Goal: Complete application form

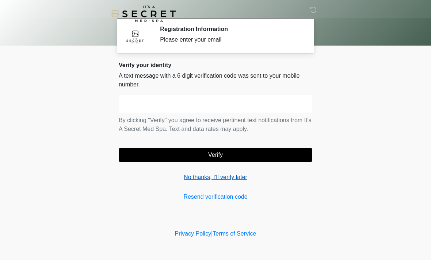
click at [231, 176] on link "No thanks, I'll verify later" at bounding box center [216, 177] width 194 height 9
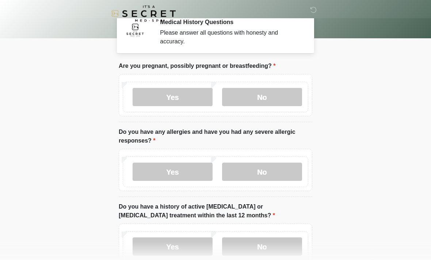
scroll to position [7, 0]
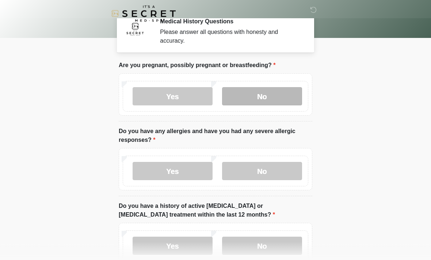
click at [278, 96] on label "No" at bounding box center [262, 97] width 80 height 18
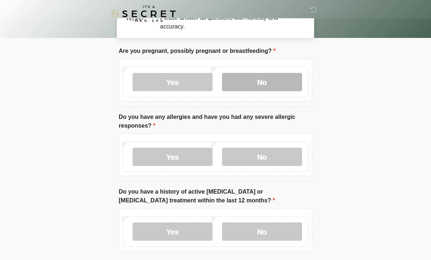
scroll to position [37, 0]
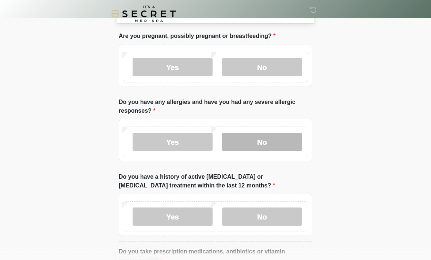
click at [279, 146] on label "No" at bounding box center [262, 142] width 80 height 18
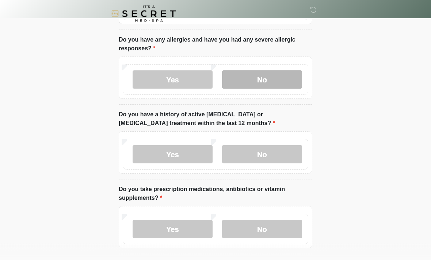
scroll to position [100, 0]
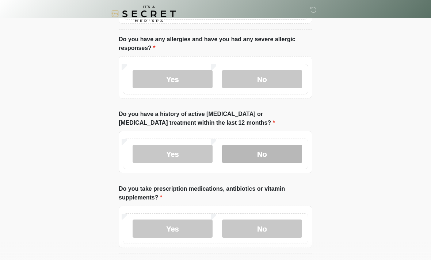
click at [286, 154] on label "No" at bounding box center [262, 154] width 80 height 18
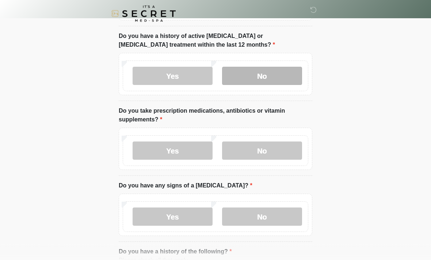
scroll to position [178, 0]
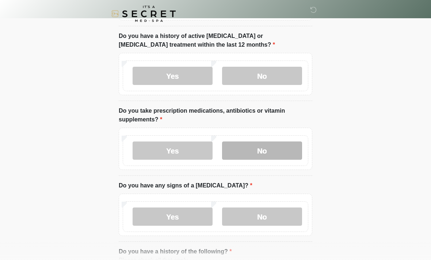
click at [283, 148] on label "No" at bounding box center [262, 151] width 80 height 18
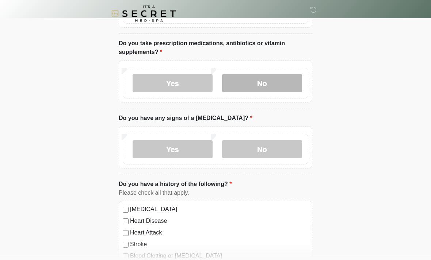
scroll to position [246, 0]
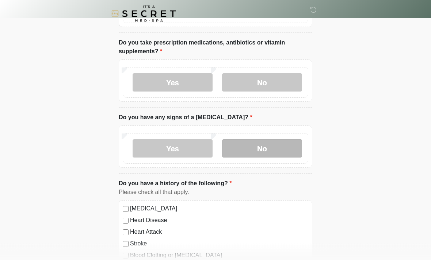
click at [281, 147] on label "No" at bounding box center [262, 149] width 80 height 18
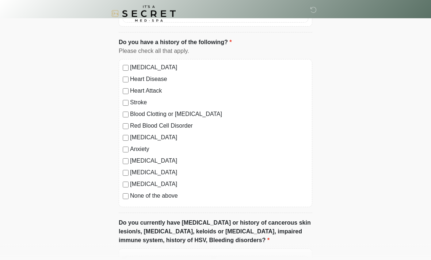
scroll to position [388, 0]
click at [170, 197] on label "None of the above" at bounding box center [219, 196] width 178 height 9
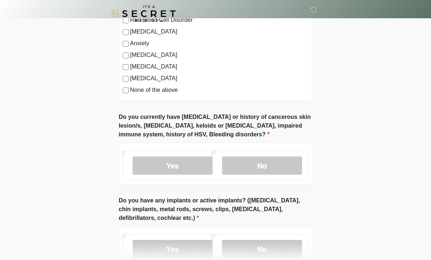
scroll to position [496, 0]
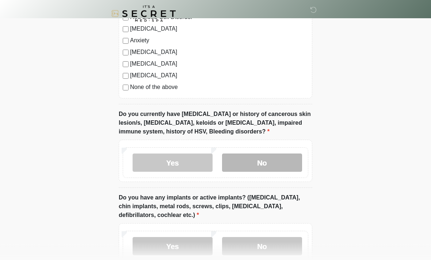
click at [283, 165] on label "No" at bounding box center [262, 163] width 80 height 18
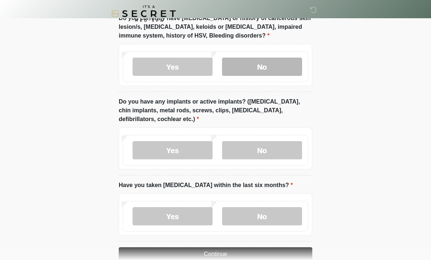
scroll to position [593, 0]
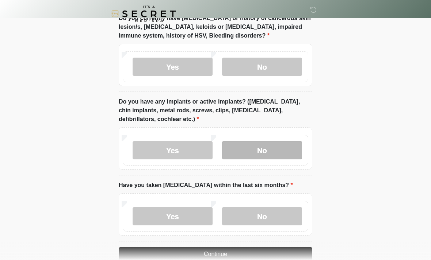
click at [288, 152] on label "No" at bounding box center [262, 150] width 80 height 18
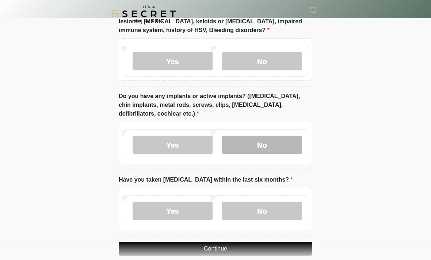
scroll to position [608, 0]
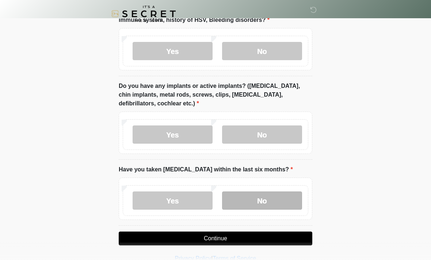
click at [279, 204] on label "No" at bounding box center [262, 201] width 80 height 18
click at [289, 237] on button "Continue" at bounding box center [216, 239] width 194 height 14
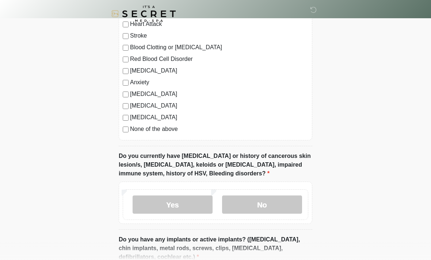
scroll to position [0, 0]
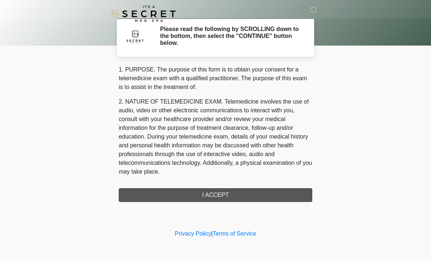
click at [260, 195] on div "1. PURPOSE. The purpose of this form is to obtain your consent for a telemedici…" at bounding box center [216, 133] width 194 height 137
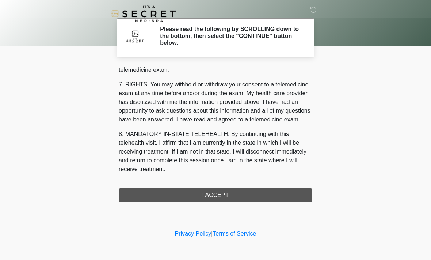
click at [214, 195] on div "1. PURPOSE. The purpose of this form is to obtain your consent for a telemedici…" at bounding box center [216, 133] width 194 height 137
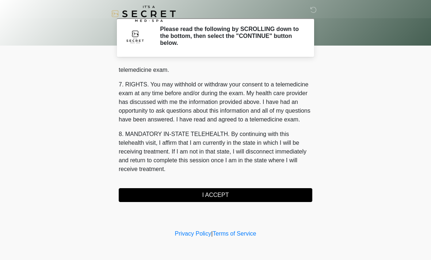
scroll to position [309, 0]
click at [218, 193] on button "I ACCEPT" at bounding box center [216, 196] width 194 height 14
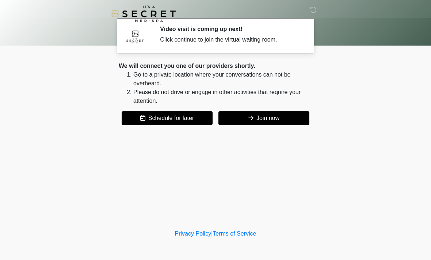
click at [290, 124] on button "Join now" at bounding box center [263, 118] width 91 height 14
